Goal: Browse casually: Explore the website without a specific task or goal

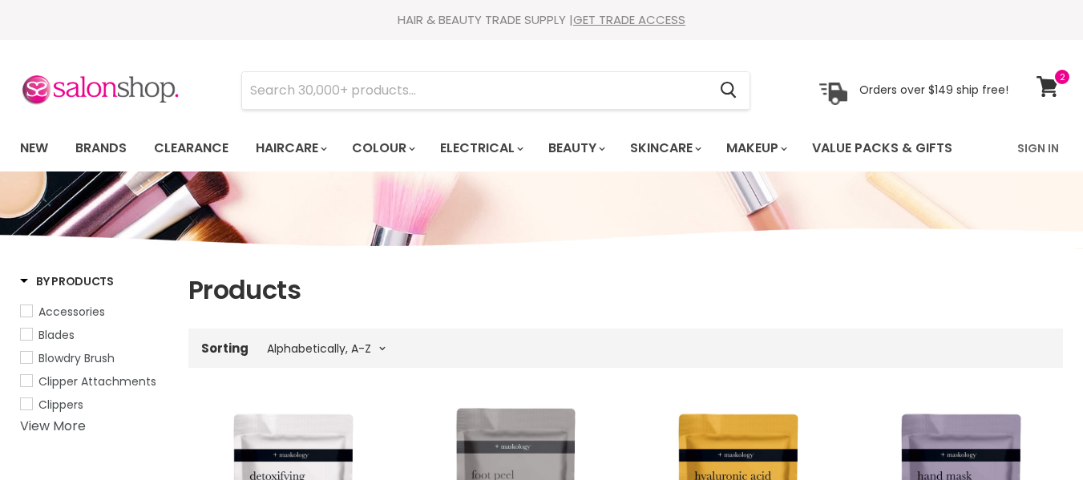
select select "title-ascending"
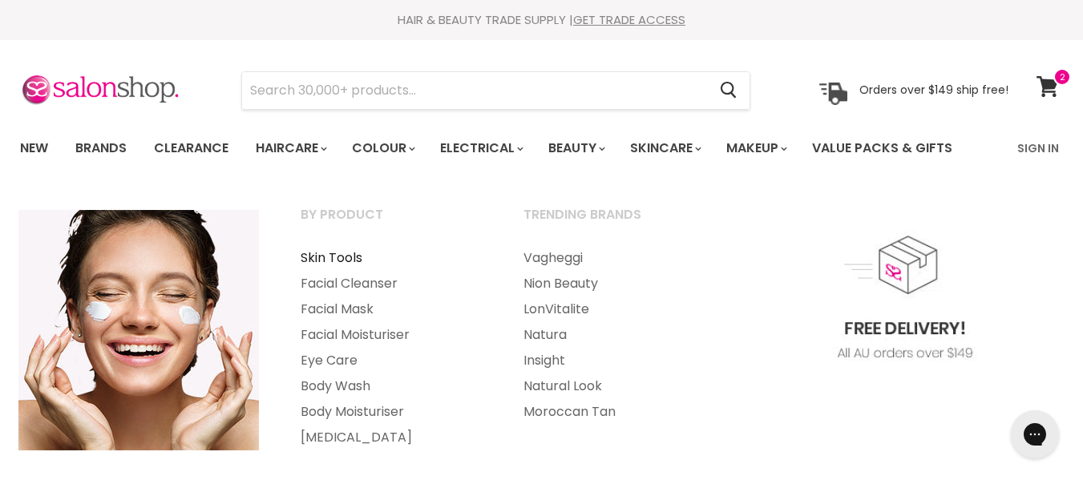
click at [346, 252] on link "Skin Tools" at bounding box center [390, 258] width 220 height 26
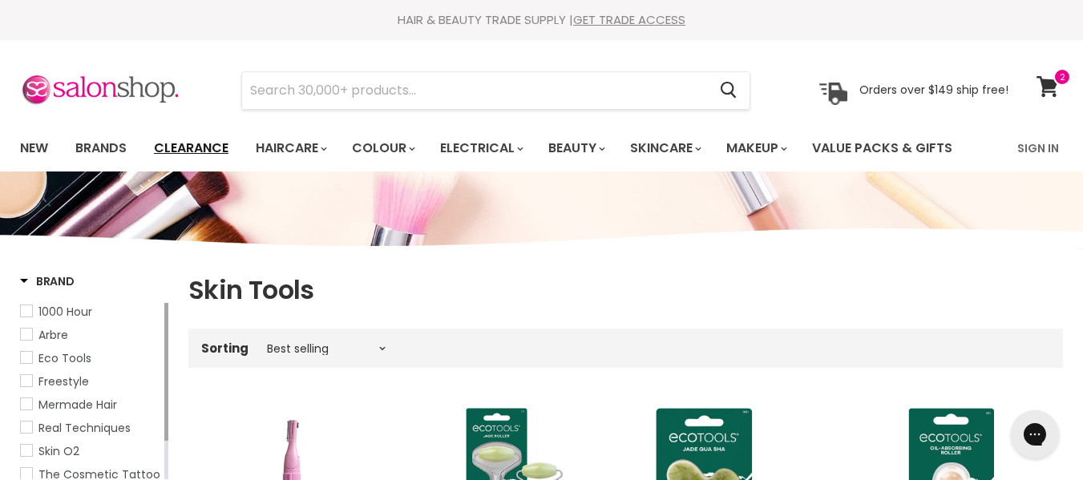
click at [192, 145] on link "Clearance" at bounding box center [191, 148] width 99 height 34
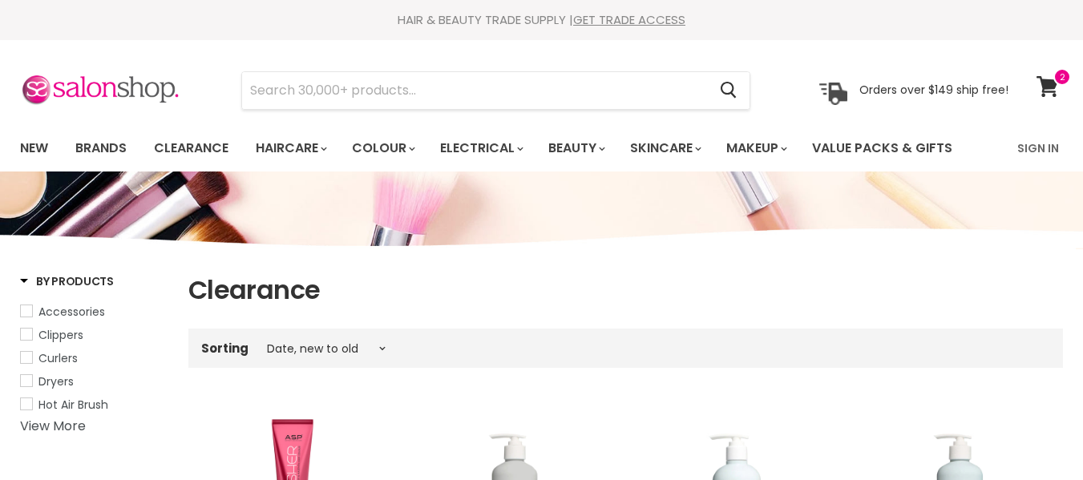
select select "created-descending"
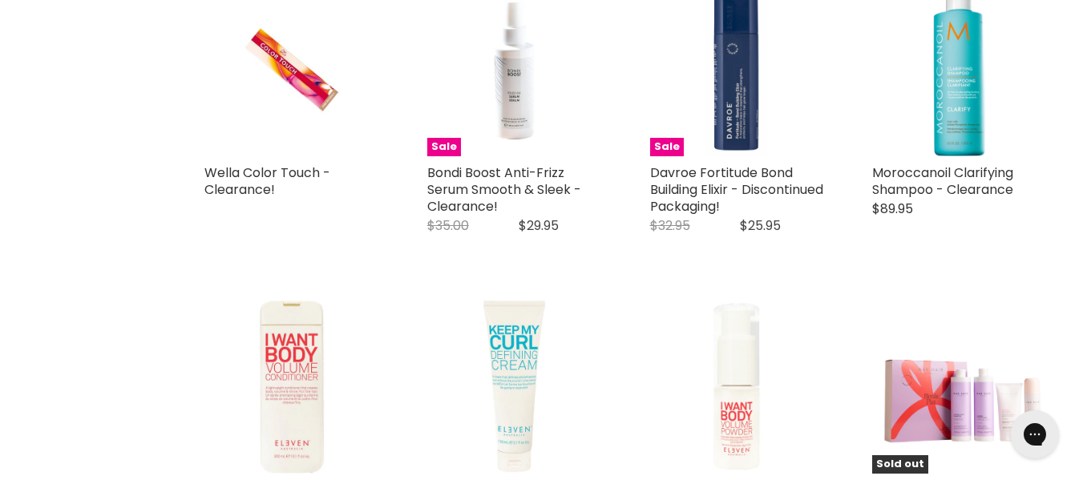
scroll to position [2244, 0]
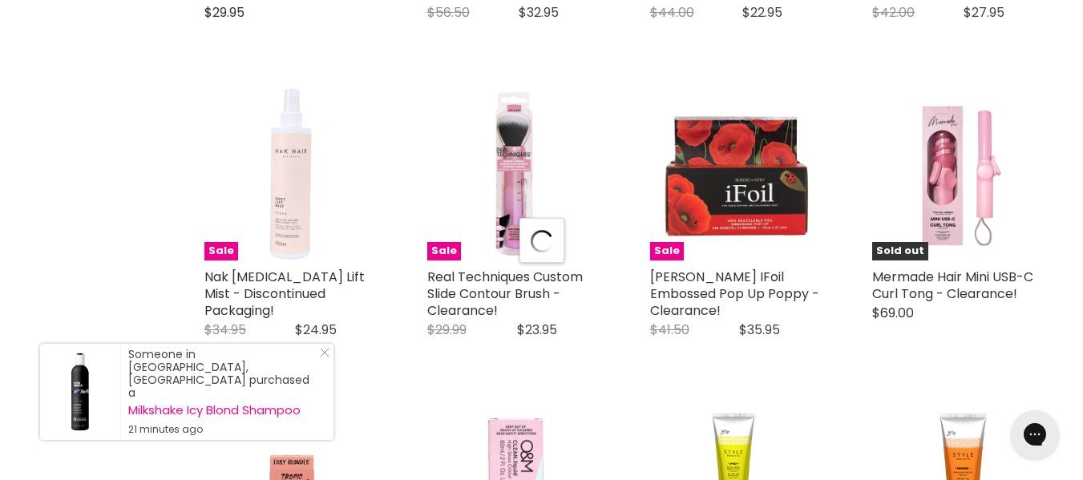
scroll to position [3526, 0]
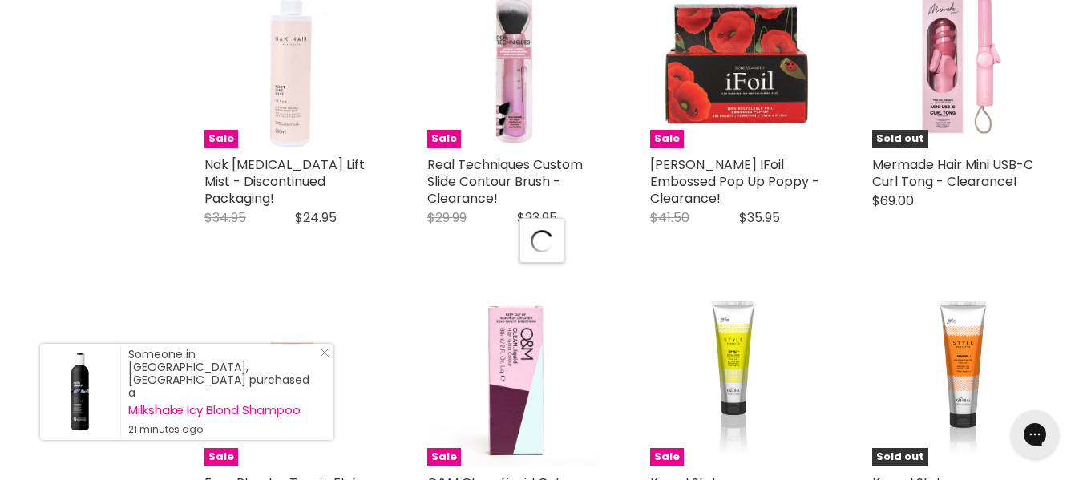
select select "created-descending"
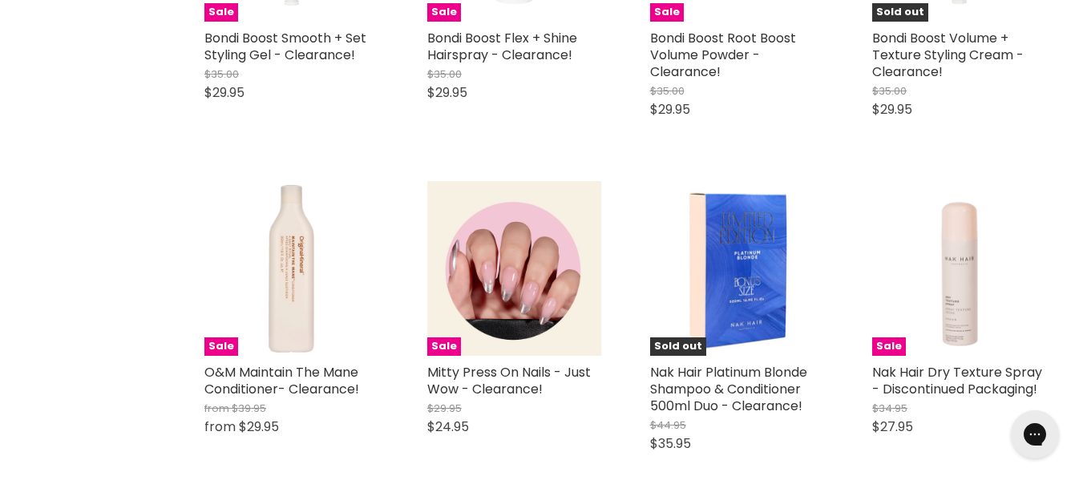
scroll to position [6331, 0]
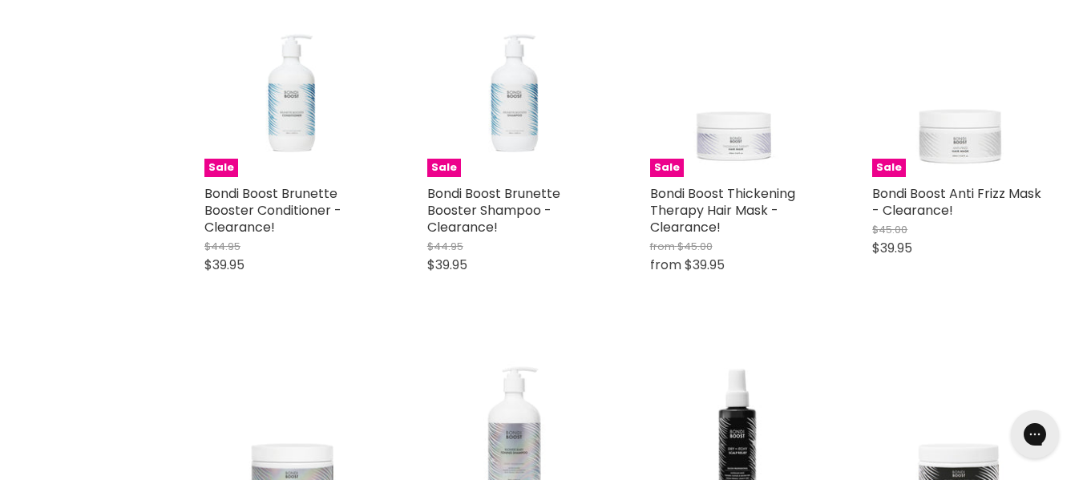
scroll to position [7533, 0]
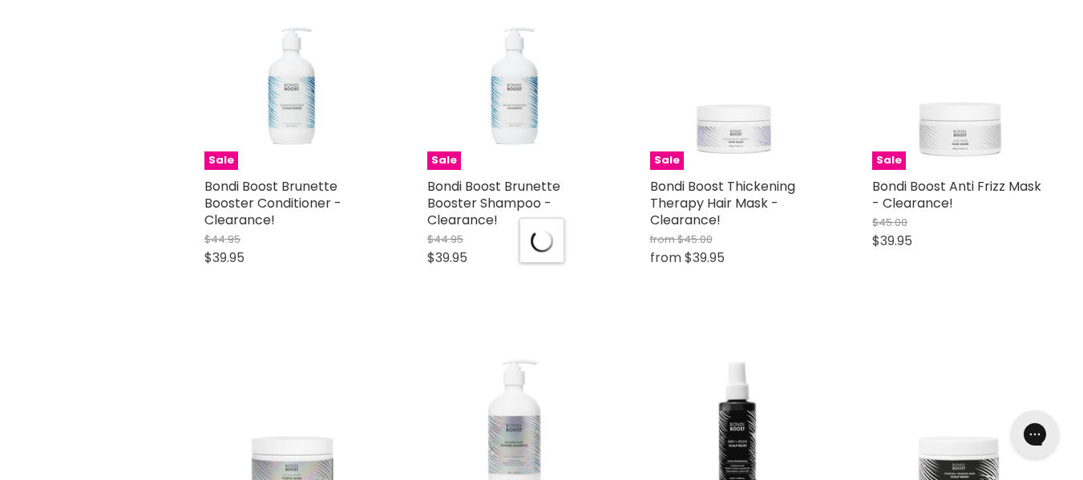
select select "created-descending"
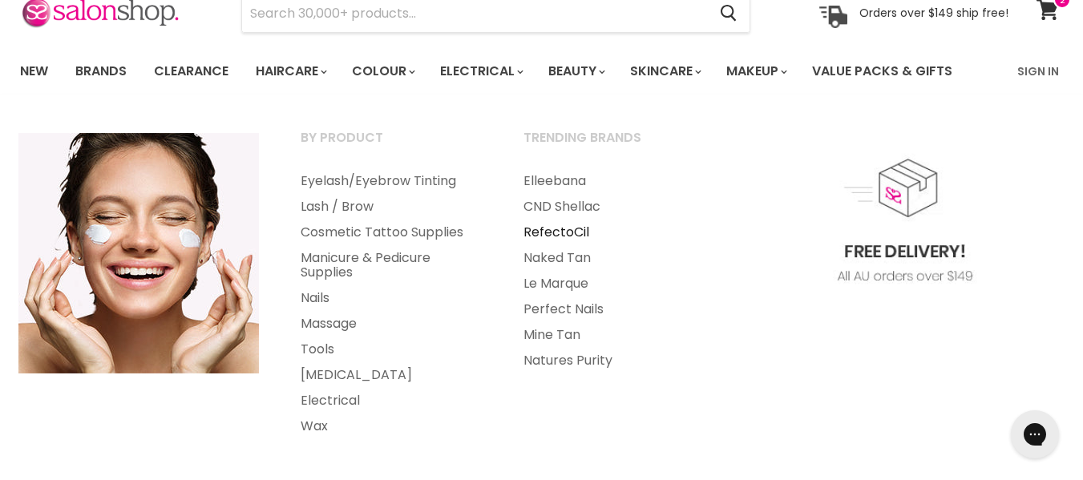
scroll to position [80, 0]
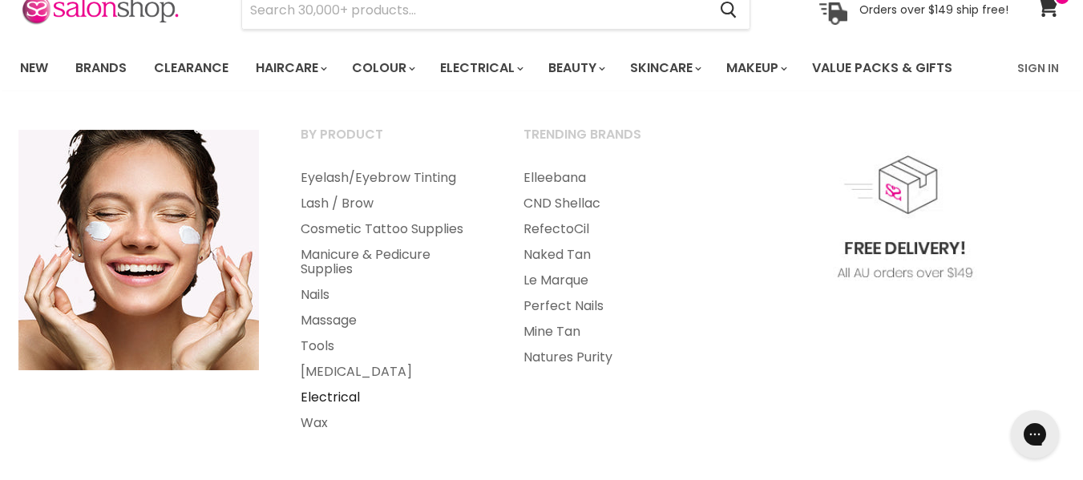
click at [341, 390] on link "Electrical" at bounding box center [390, 398] width 220 height 26
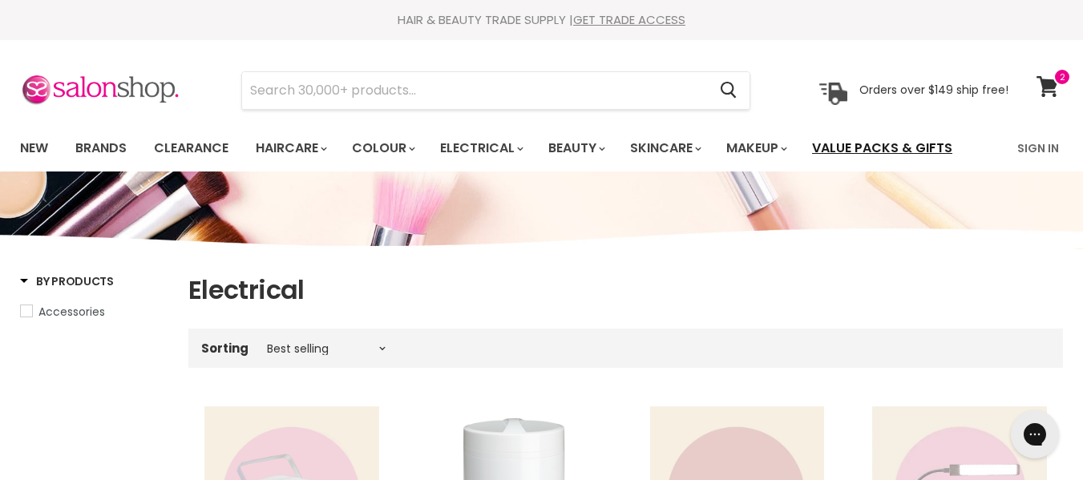
click at [899, 148] on link "Value Packs & Gifts" at bounding box center [882, 148] width 164 height 34
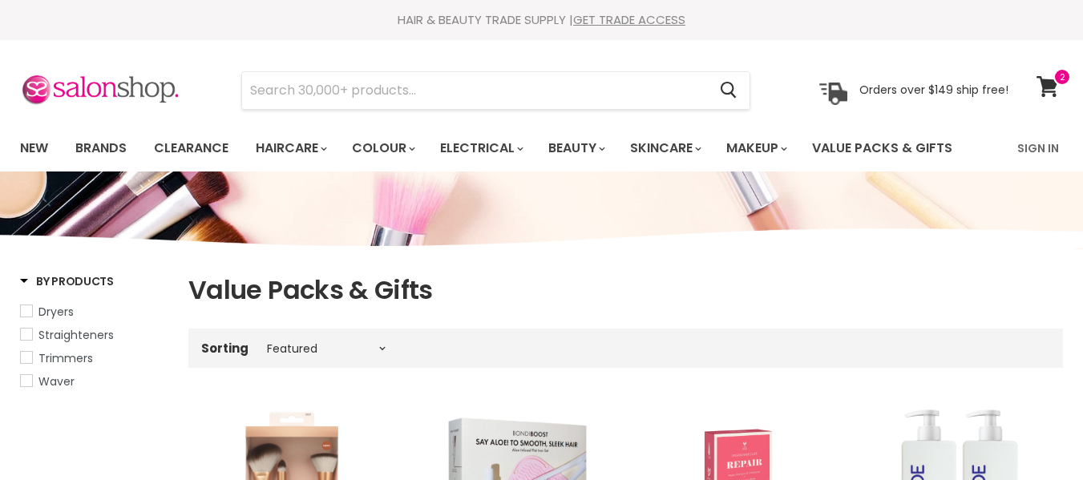
select select "manual"
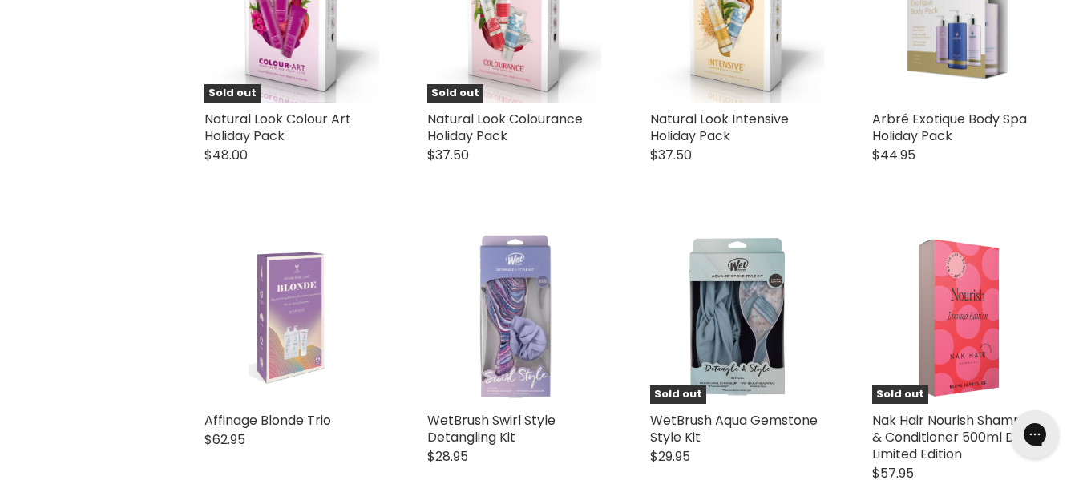
scroll to position [2965, 0]
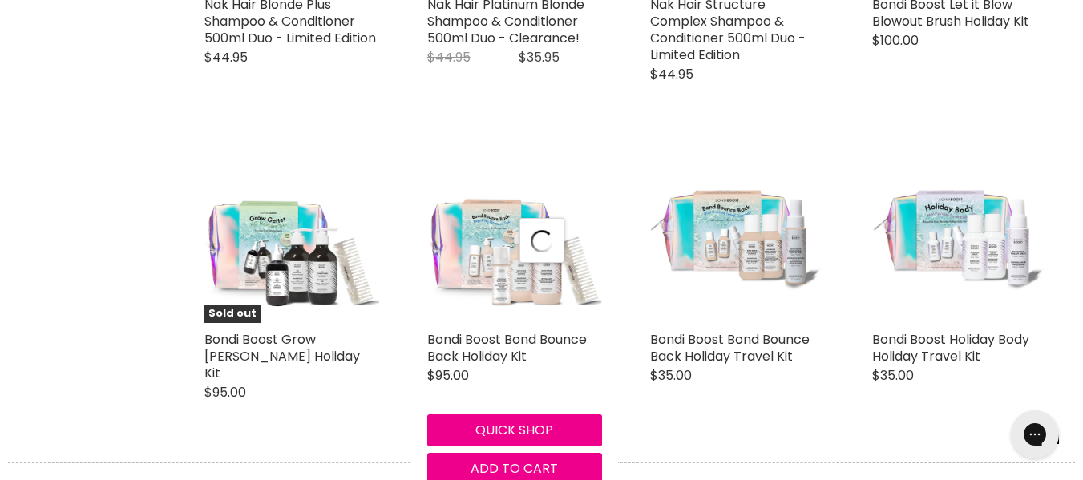
scroll to position [3806, 0]
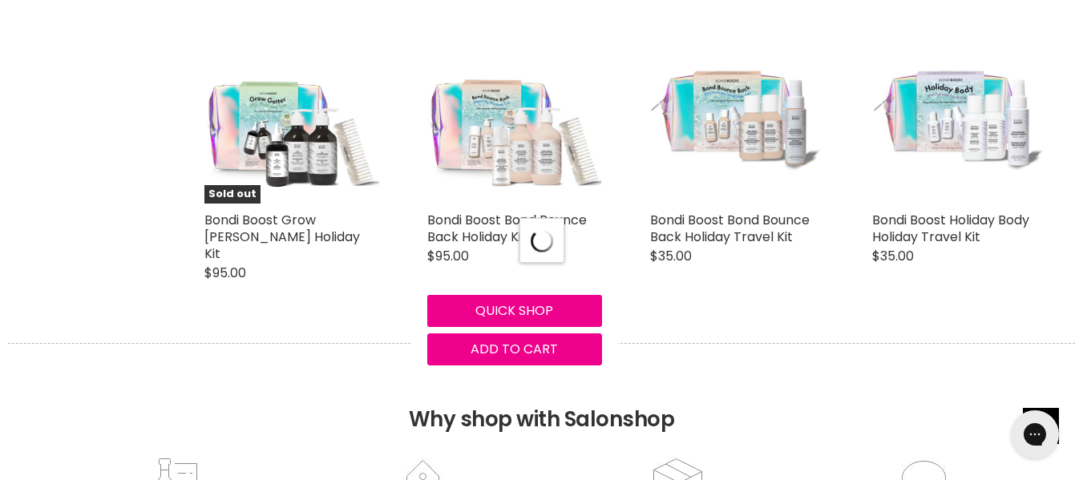
select select "manual"
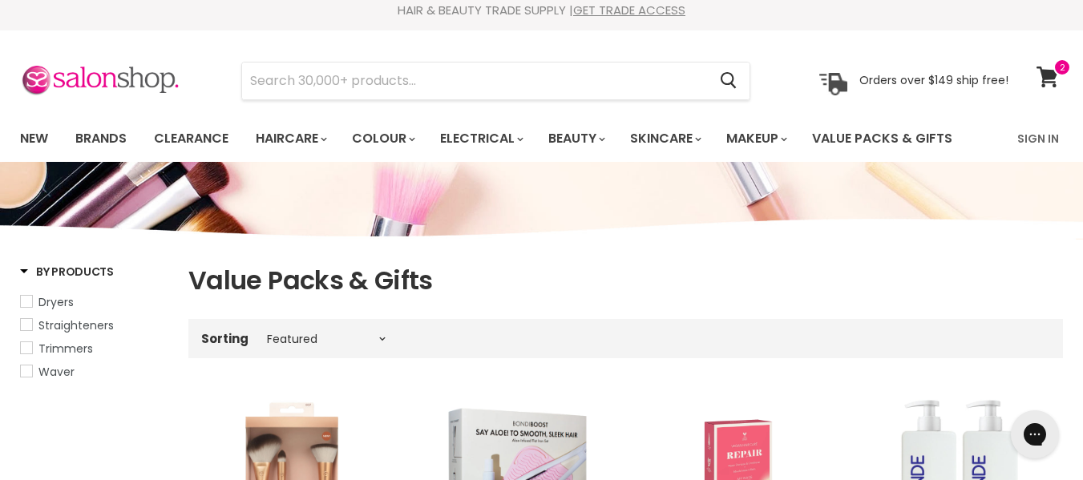
scroll to position [0, 0]
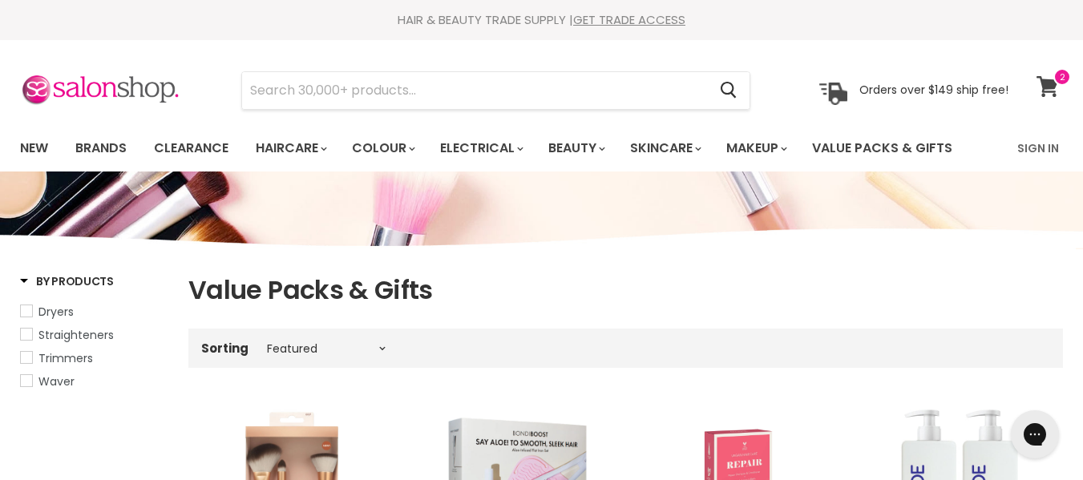
click at [1051, 80] on icon at bounding box center [1047, 86] width 22 height 21
